Goal: Find specific page/section: Find specific page/section

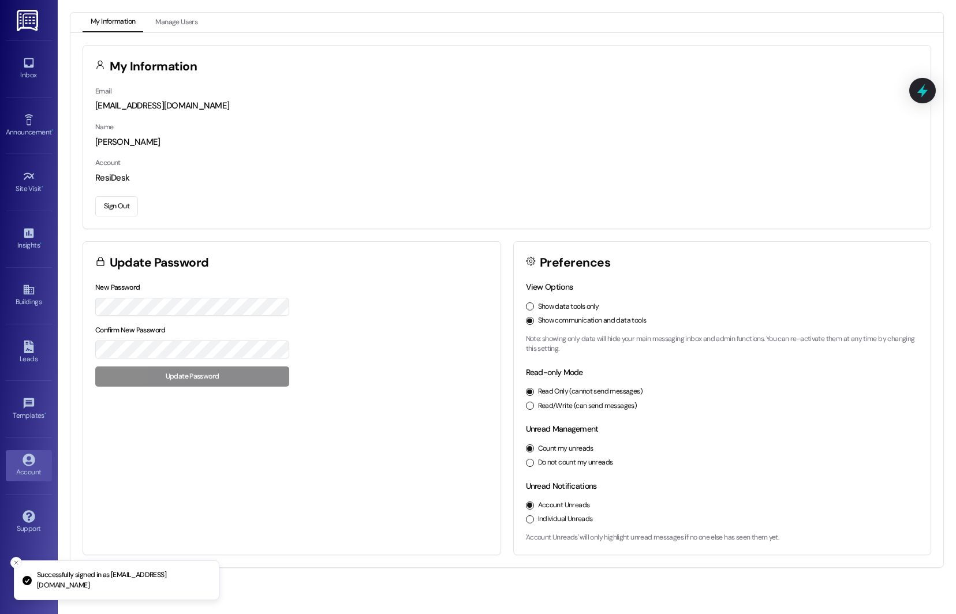
click at [535, 304] on div "Show data tools only" at bounding box center [722, 307] width 393 height 10
click at [527, 308] on button "Show data tools only" at bounding box center [530, 307] width 8 height 8
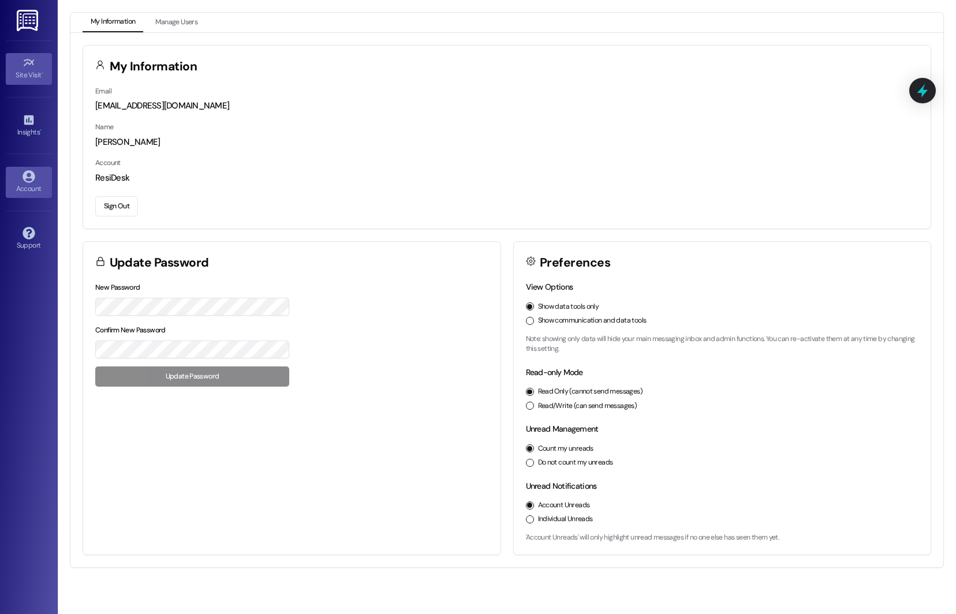
click at [28, 68] on icon at bounding box center [29, 63] width 13 height 13
